Goal: Find specific page/section: Find specific page/section

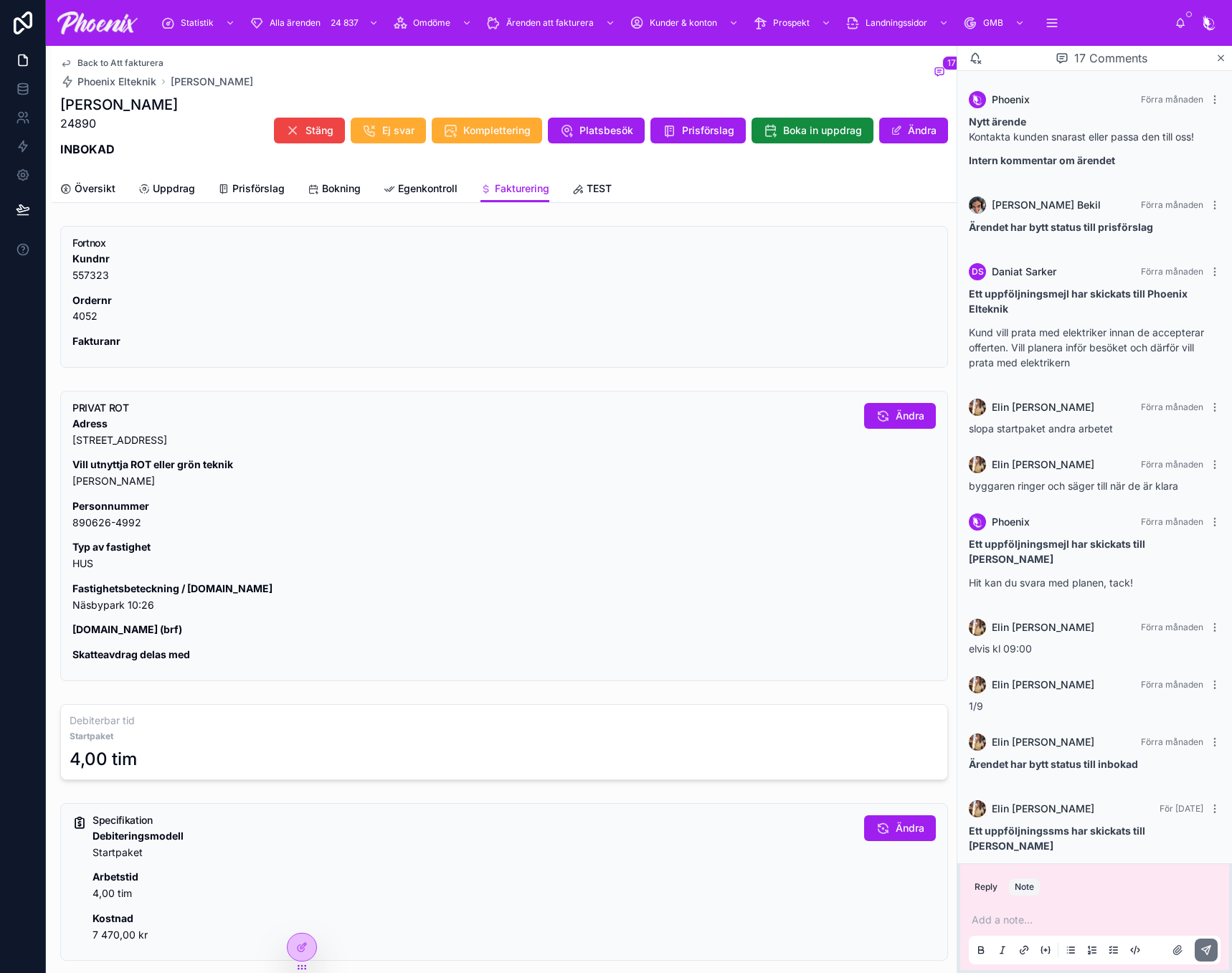
scroll to position [521, 0]
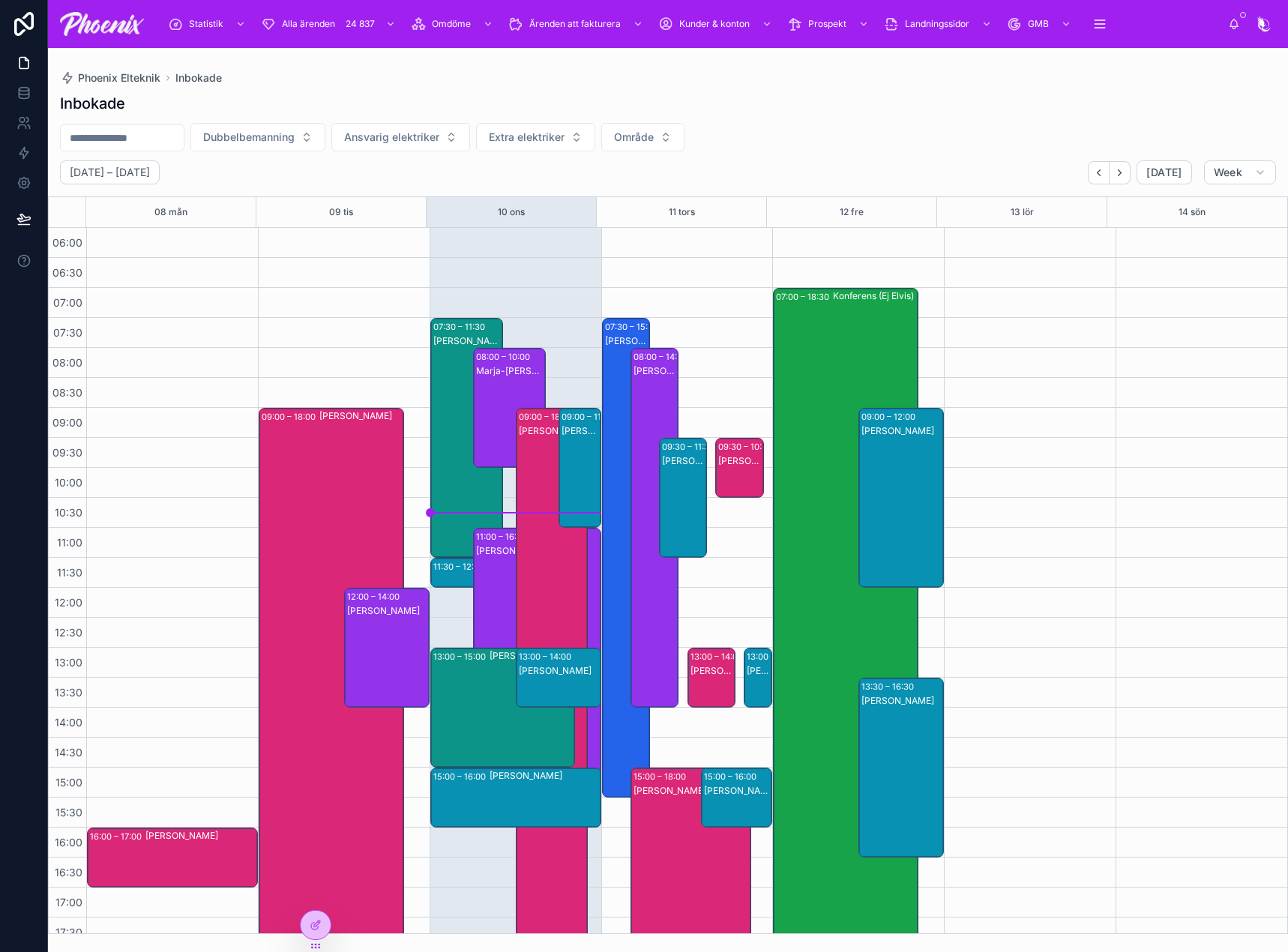
click at [883, 342] on div "Konferens (Ej Elvis)" at bounding box center [875, 633] width 84 height 686
